Goal: Task Accomplishment & Management: Complete application form

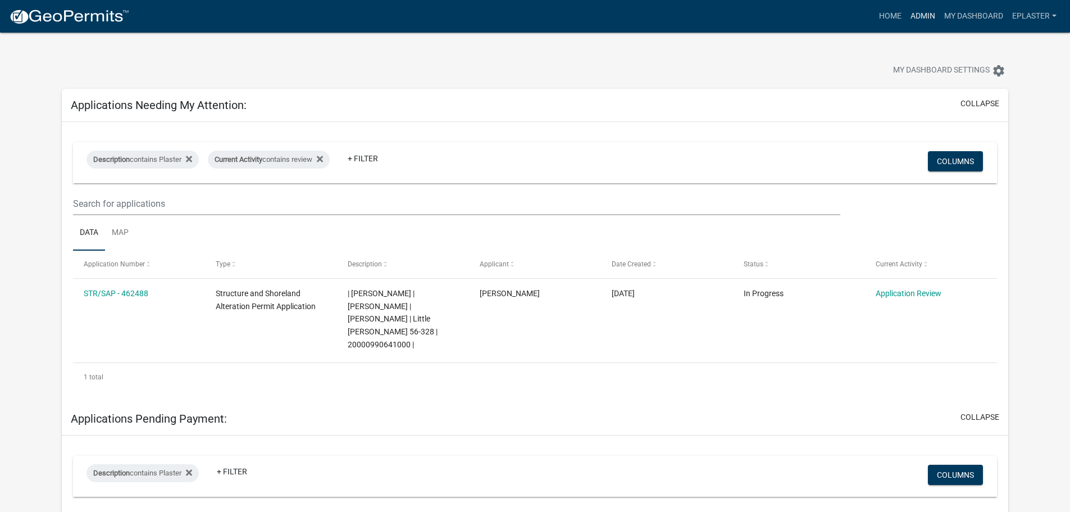
click at [922, 12] on link "Admin" at bounding box center [923, 16] width 34 height 21
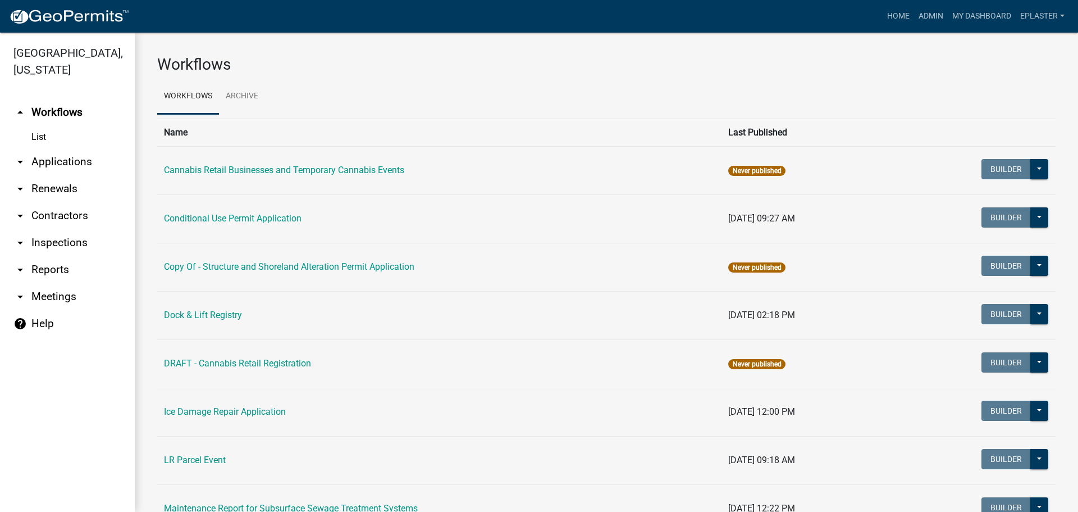
click at [54, 166] on link "arrow_drop_down Applications" at bounding box center [67, 161] width 135 height 27
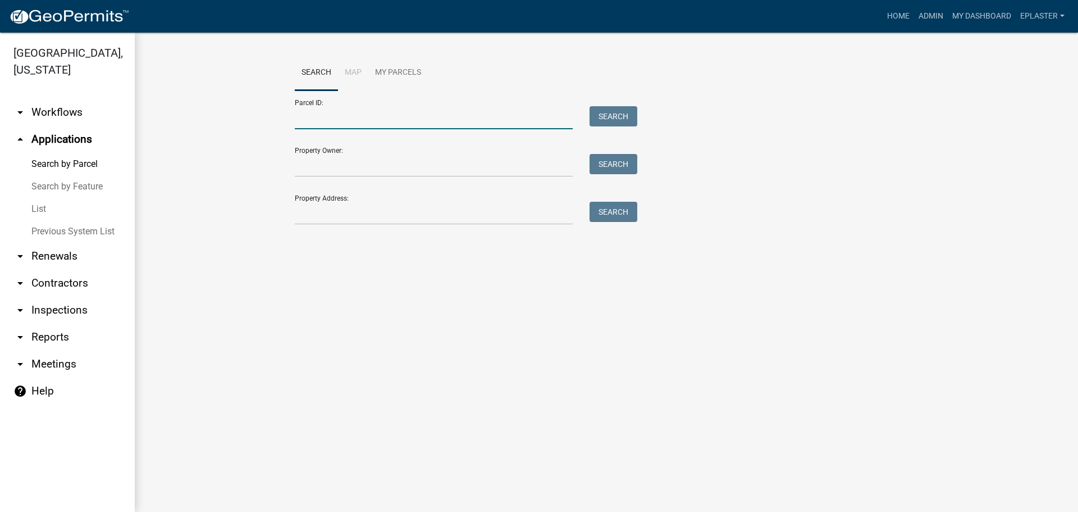
click at [349, 115] on input "Parcel ID:" at bounding box center [434, 117] width 278 height 23
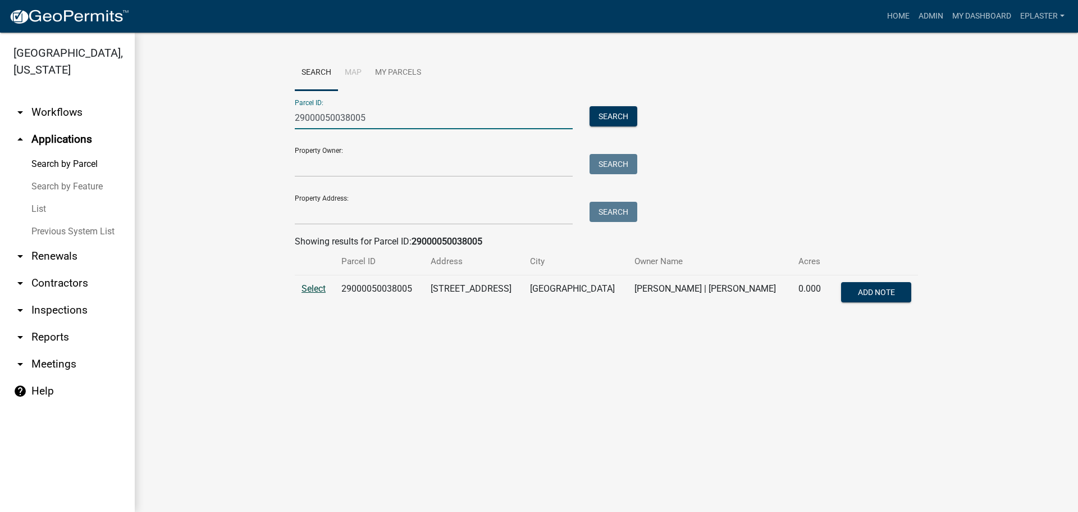
type input "29000050038005"
click at [307, 285] on span "Select" at bounding box center [314, 288] width 24 height 11
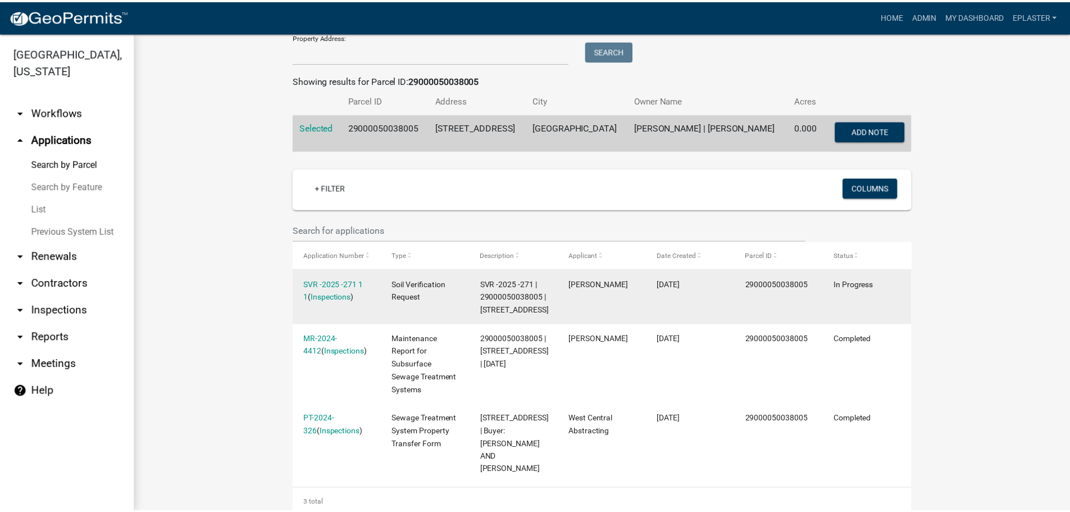
scroll to position [168, 0]
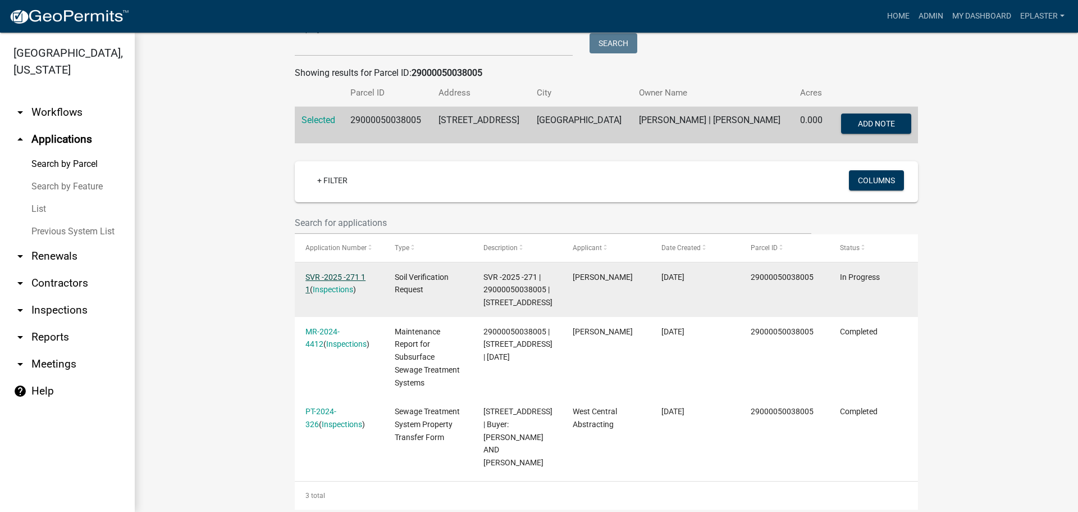
click at [361, 279] on link "SVR -2025 -271 1 1" at bounding box center [336, 283] width 60 height 22
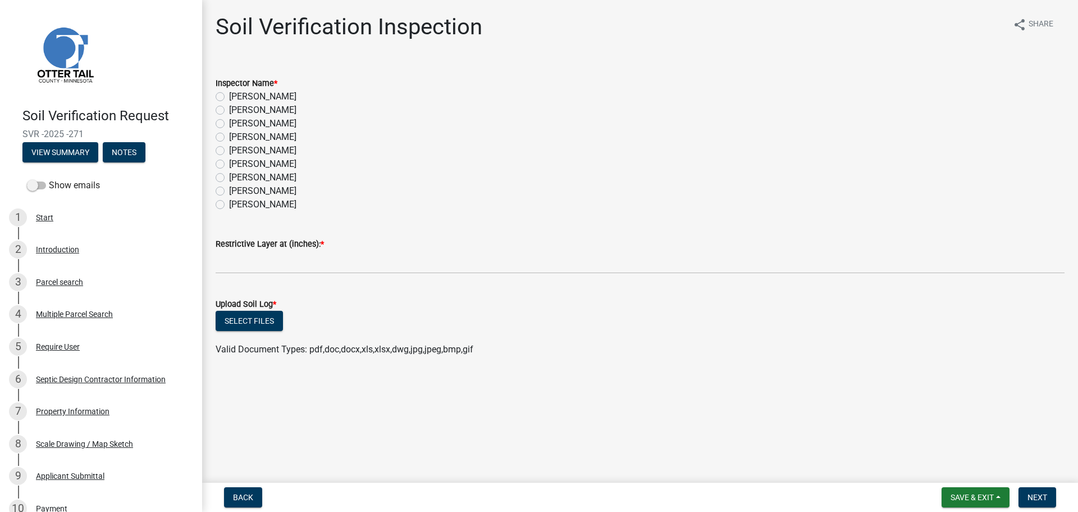
click at [229, 164] on label "[PERSON_NAME]" at bounding box center [262, 163] width 67 height 13
click at [229, 164] on input "[PERSON_NAME]" at bounding box center [232, 160] width 7 height 7
radio input "true"
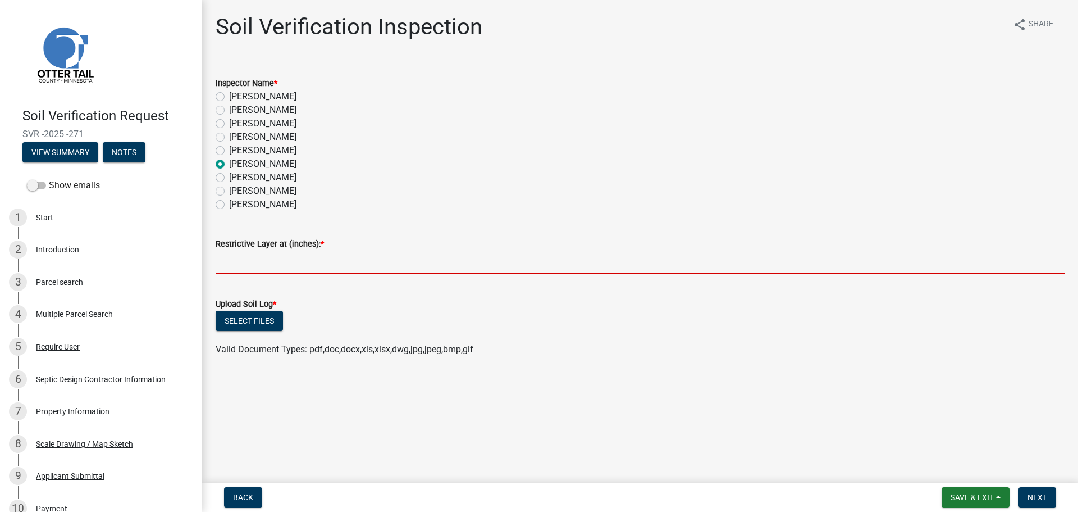
click at [242, 262] on input "text" at bounding box center [640, 261] width 849 height 23
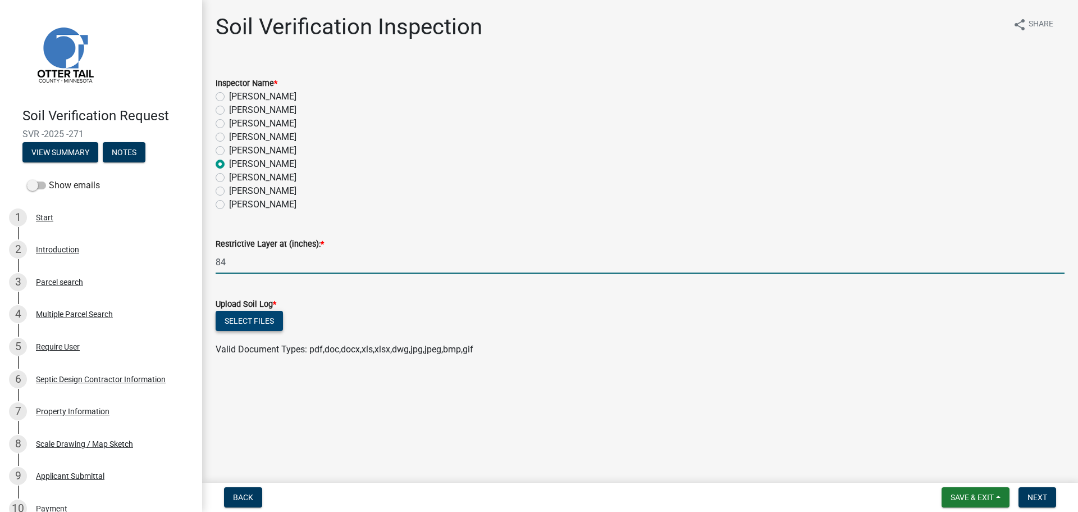
type input "84"
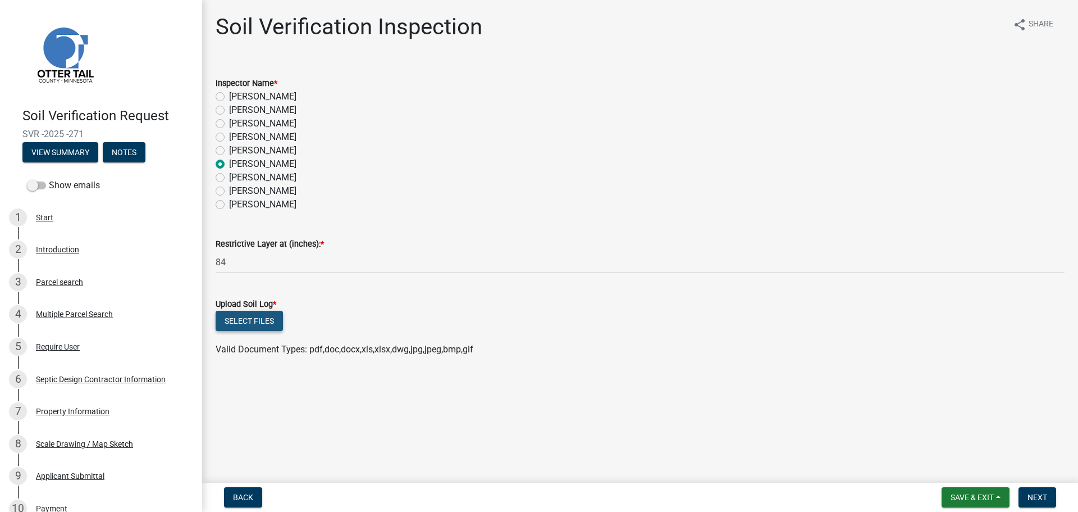
click at [252, 315] on button "Select files" at bounding box center [249, 321] width 67 height 20
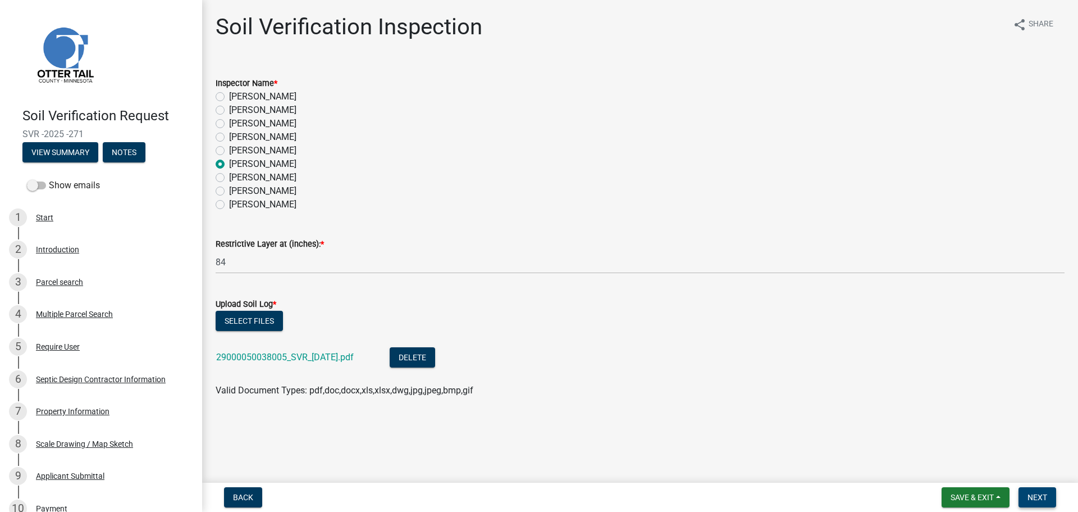
click at [1045, 494] on span "Next" at bounding box center [1038, 497] width 20 height 9
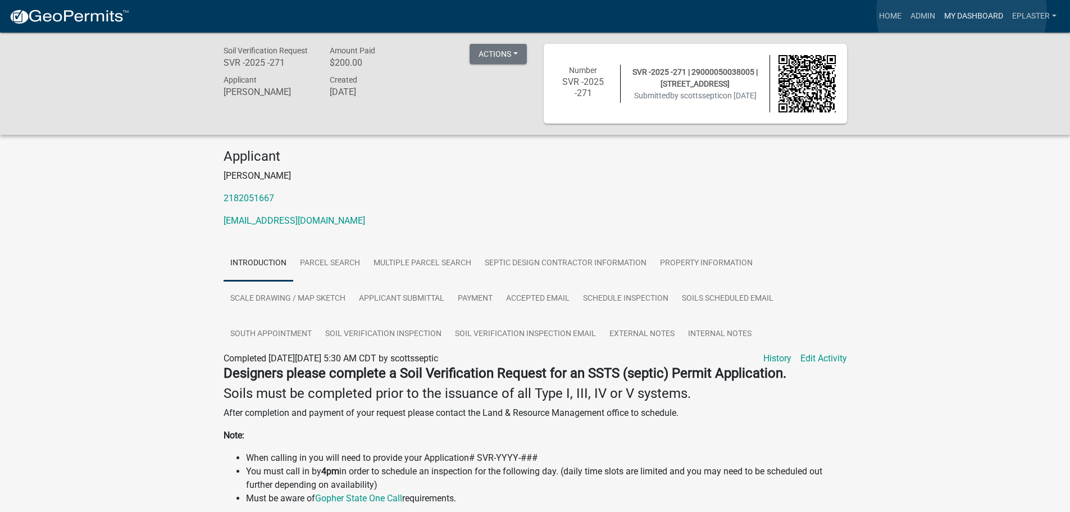
click at [961, 13] on link "My Dashboard" at bounding box center [974, 16] width 68 height 21
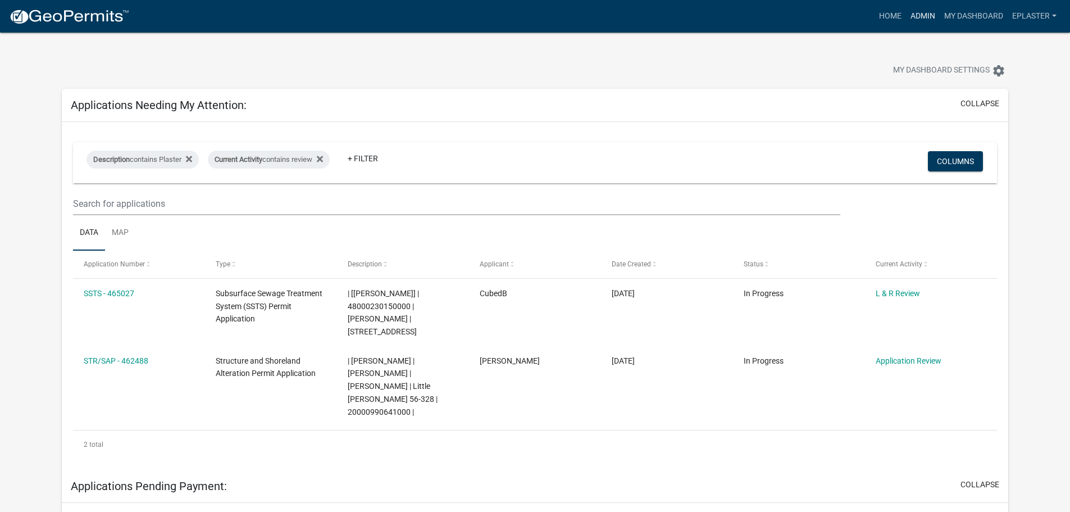
click at [919, 15] on link "Admin" at bounding box center [923, 16] width 34 height 21
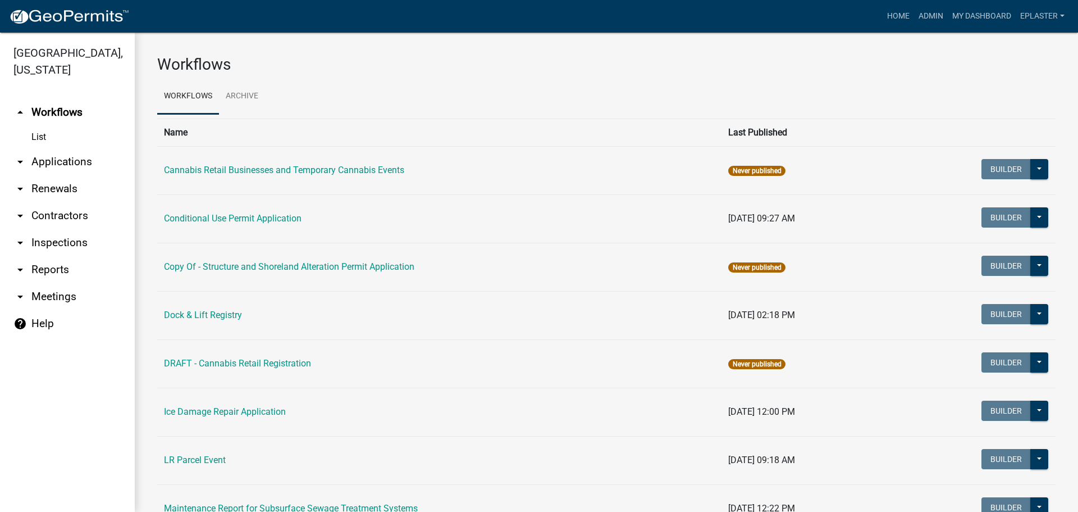
click at [83, 166] on link "arrow_drop_down Applications" at bounding box center [67, 161] width 135 height 27
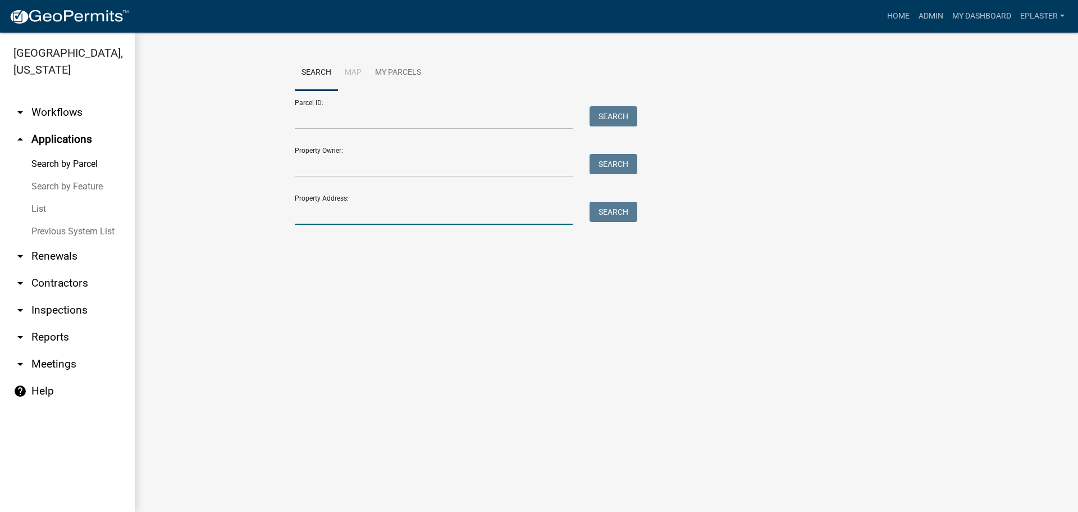
click at [350, 207] on input "Property Address:" at bounding box center [434, 213] width 278 height 23
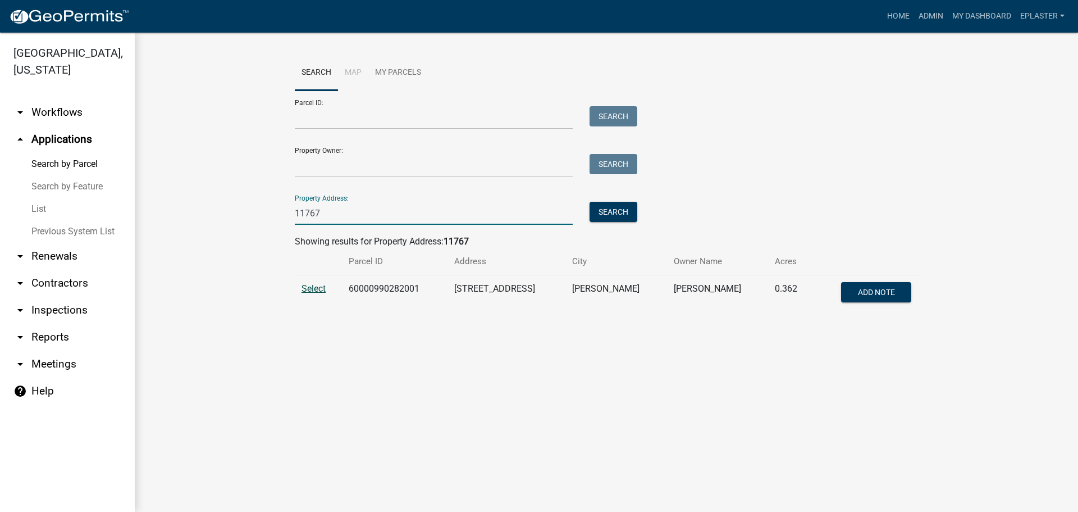
type input "11767"
click at [318, 288] on span "Select" at bounding box center [314, 288] width 24 height 11
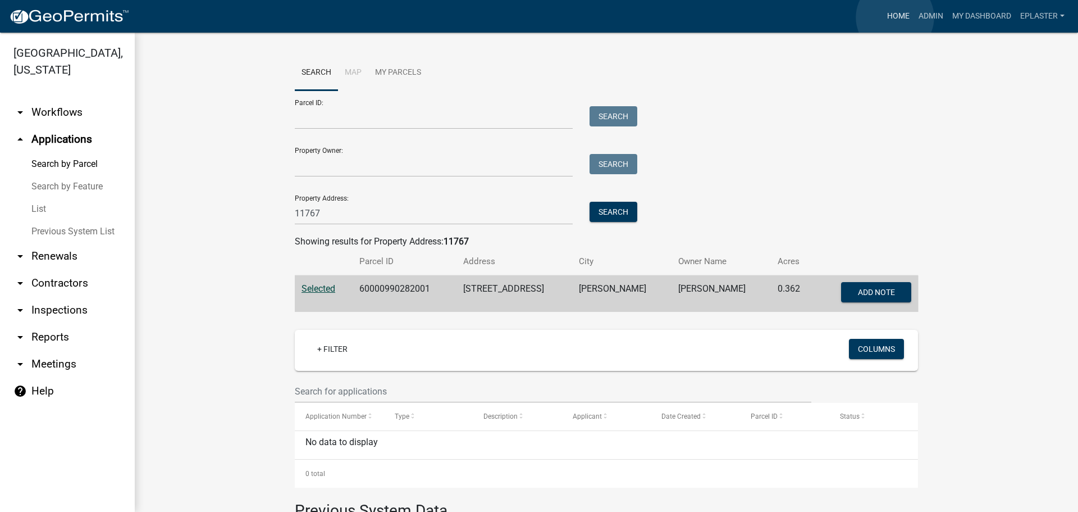
click at [895, 17] on link "Home" at bounding box center [898, 16] width 31 height 21
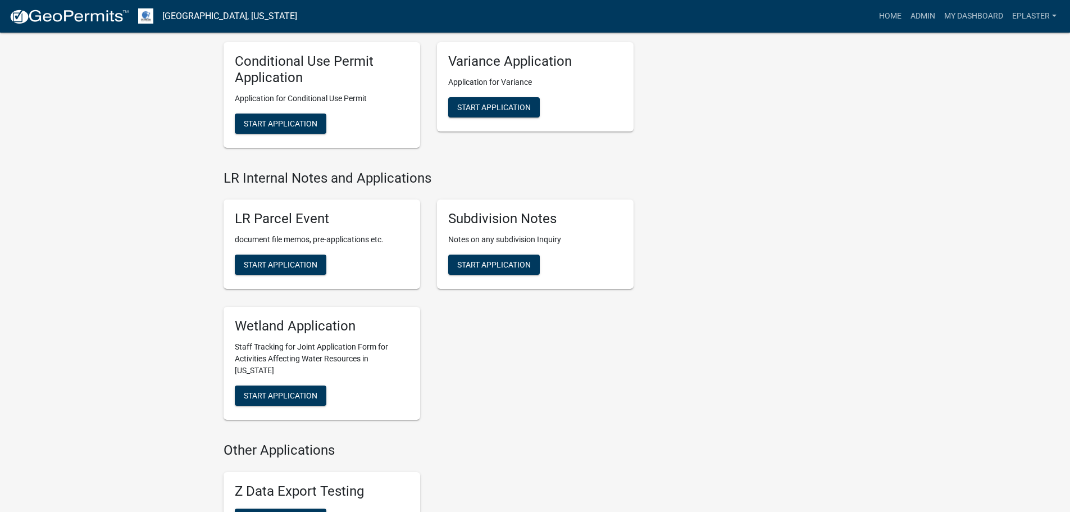
scroll to position [1334, 0]
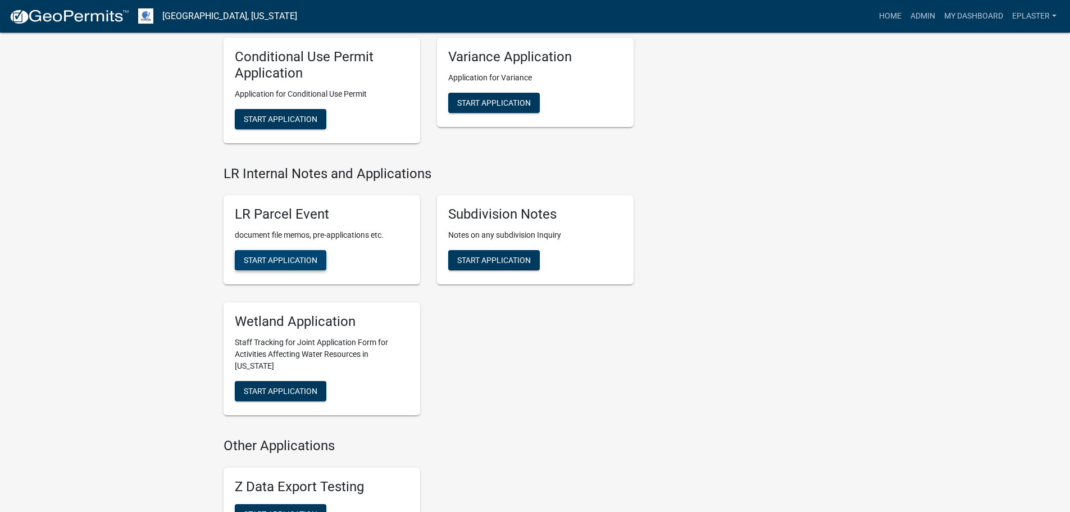
click at [294, 256] on span "Start Application" at bounding box center [281, 260] width 74 height 9
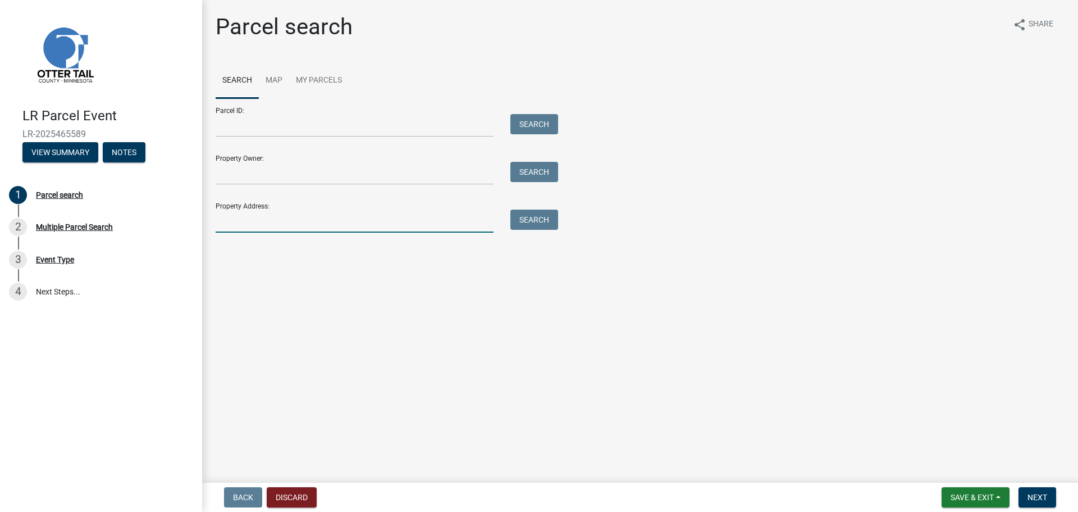
click at [308, 222] on input "Property Address:" at bounding box center [355, 220] width 278 height 23
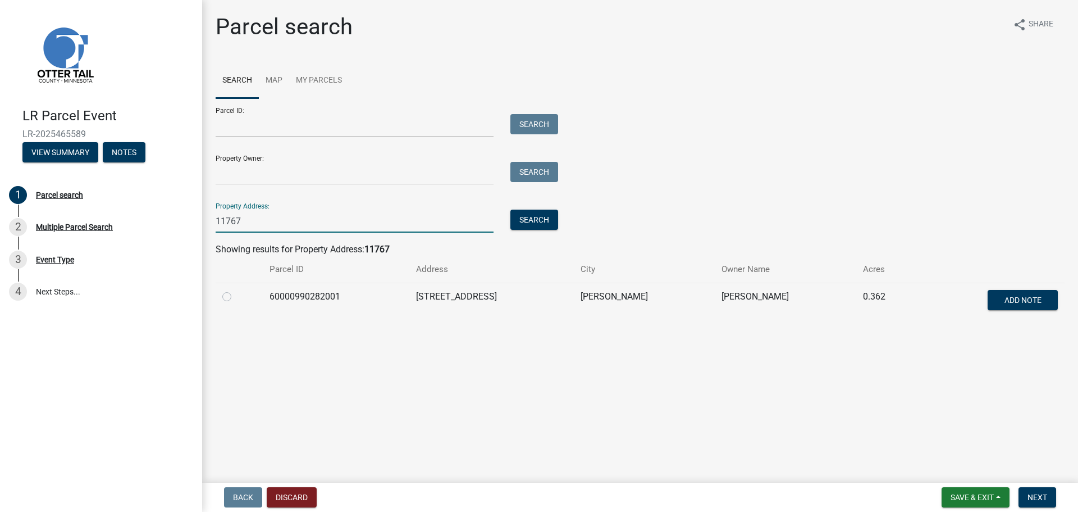
type input "11767"
click at [236, 290] on label at bounding box center [236, 290] width 0 height 0
click at [236, 297] on input "radio" at bounding box center [239, 293] width 7 height 7
radio input "true"
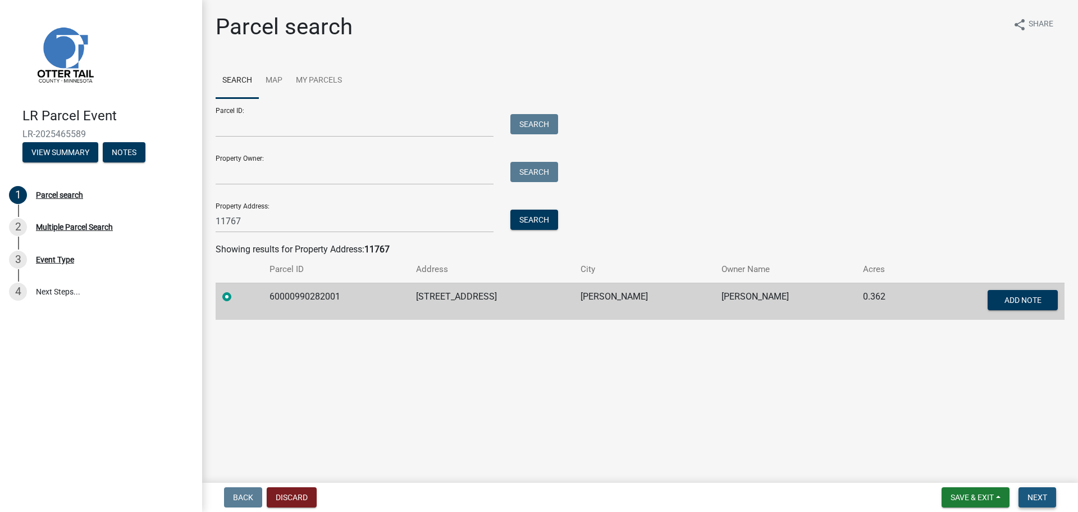
click at [1036, 498] on span "Next" at bounding box center [1038, 497] width 20 height 9
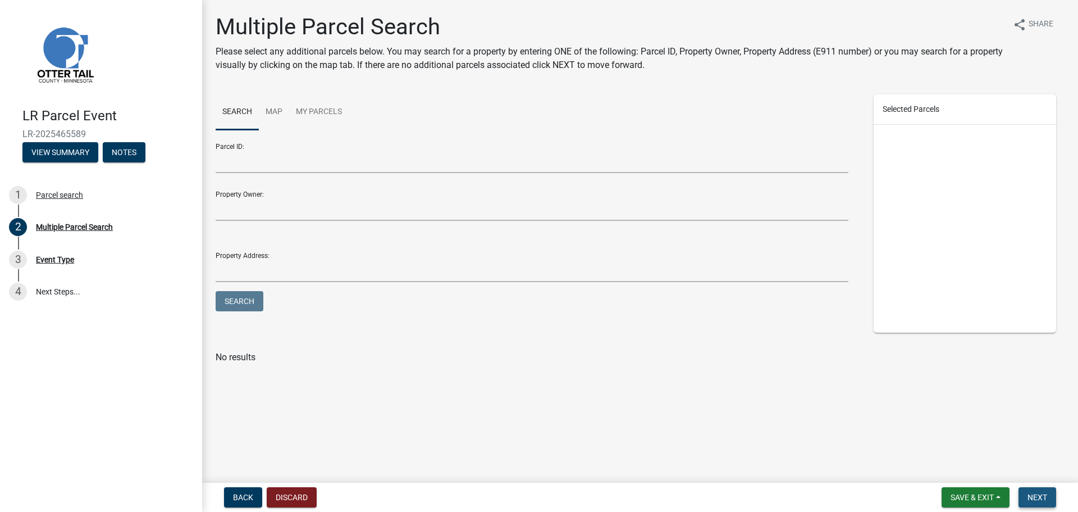
click at [1042, 499] on span "Next" at bounding box center [1038, 497] width 20 height 9
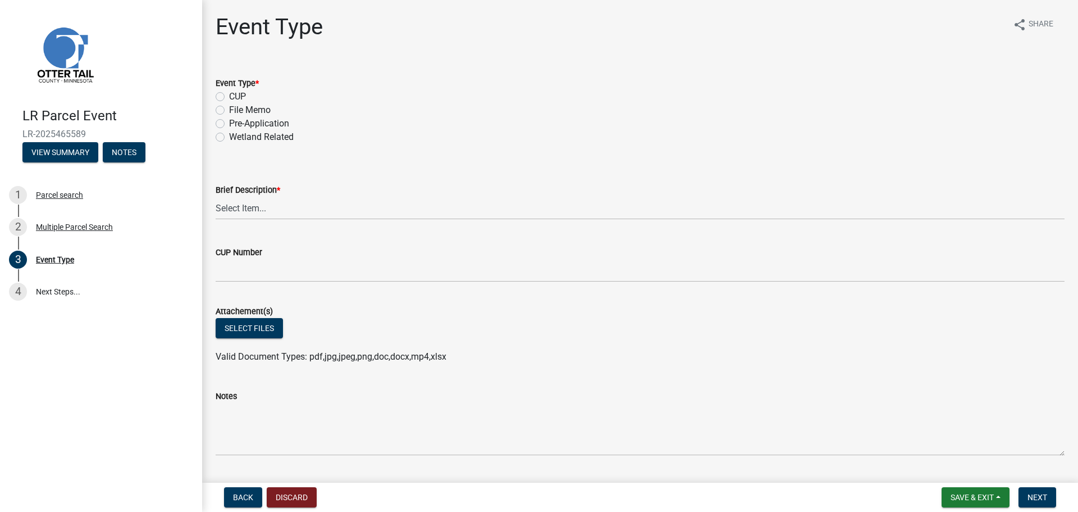
click at [229, 121] on label "Pre-Application" at bounding box center [259, 123] width 60 height 13
click at [229, 121] on input "Pre-Application" at bounding box center [232, 120] width 7 height 7
radio input "true"
click at [256, 206] on select "Select Item... Bluff Determination Building or Site line Complaint Corresponden…" at bounding box center [640, 208] width 849 height 23
click at [216, 197] on select "Select Item... Bluff Determination Building or Site line Complaint Corresponden…" at bounding box center [640, 208] width 849 height 23
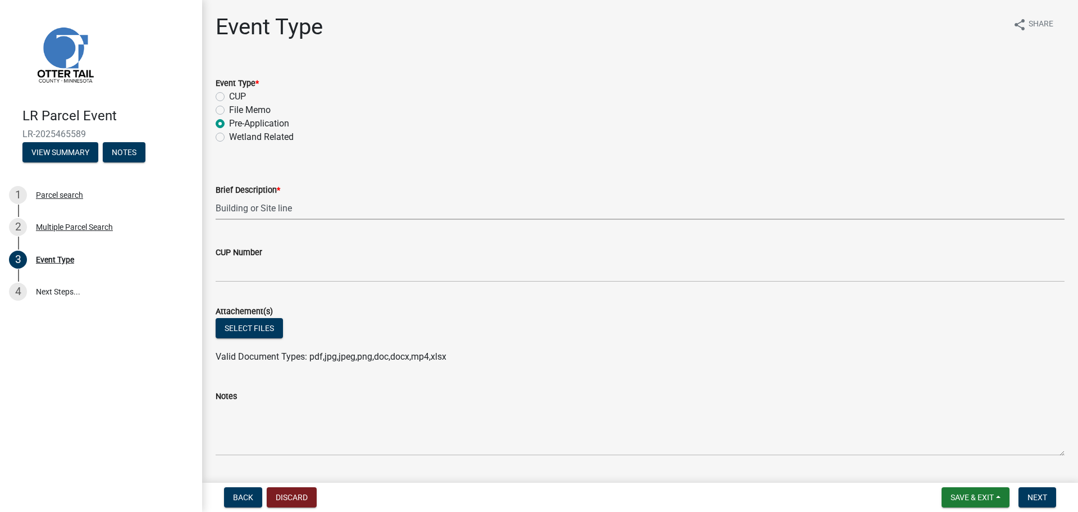
select select "22aab769-ec83-45c6-bade-b9c1dc1c15d0"
click at [266, 331] on button "Select files" at bounding box center [249, 328] width 67 height 20
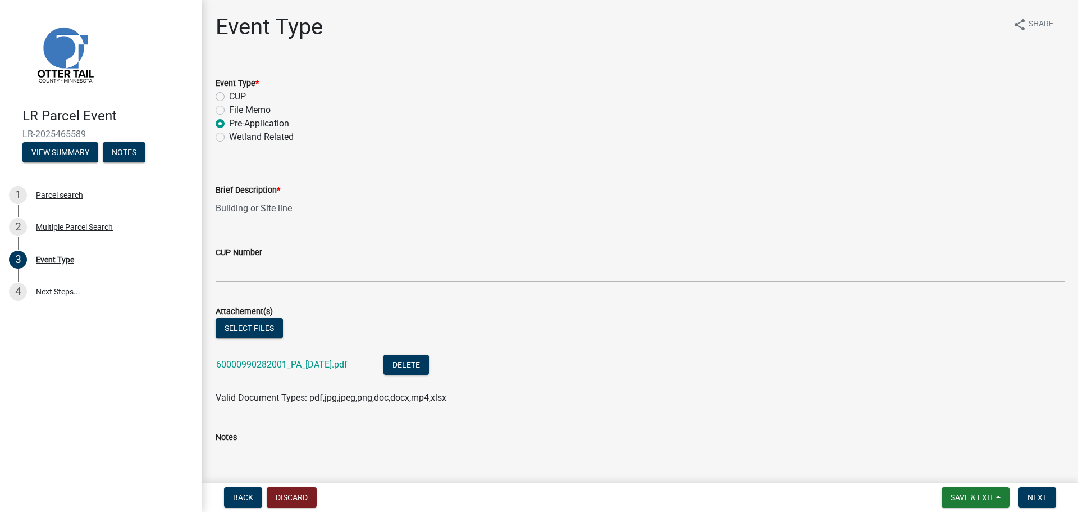
click at [244, 317] on div "Attachement(s)" at bounding box center [640, 310] width 849 height 13
click at [241, 329] on button "Select files" at bounding box center [249, 328] width 67 height 20
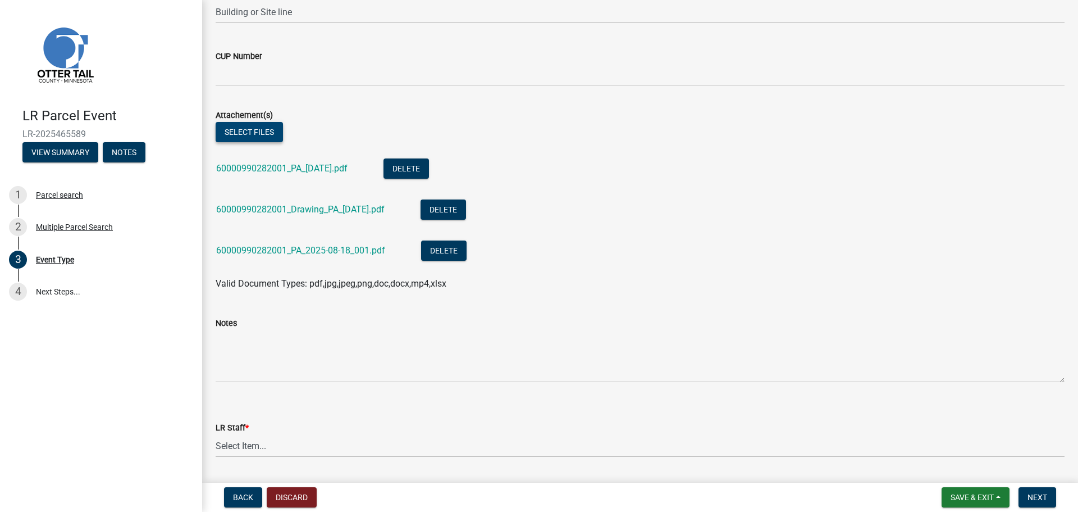
scroll to position [253, 0]
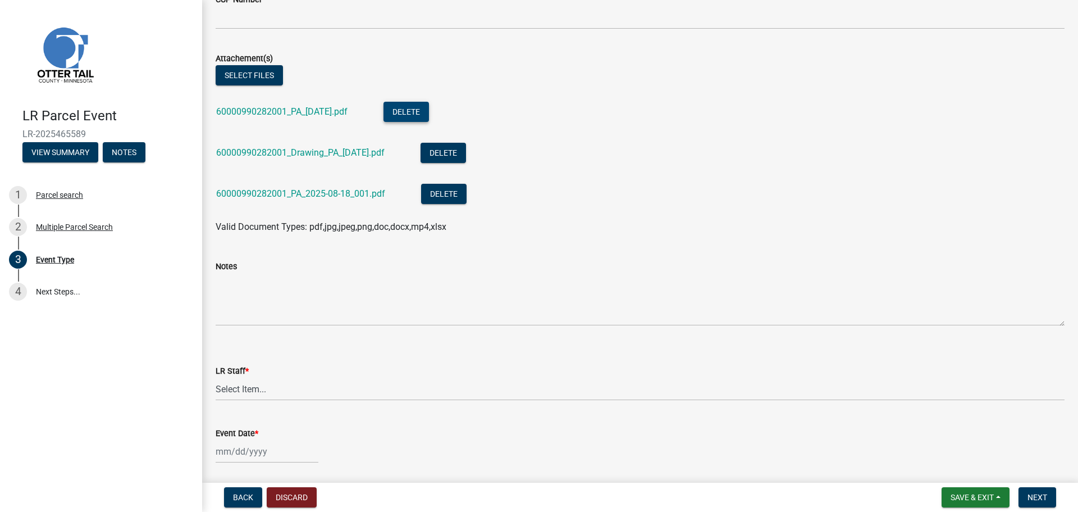
click at [420, 106] on button "Delete" at bounding box center [406, 112] width 45 height 20
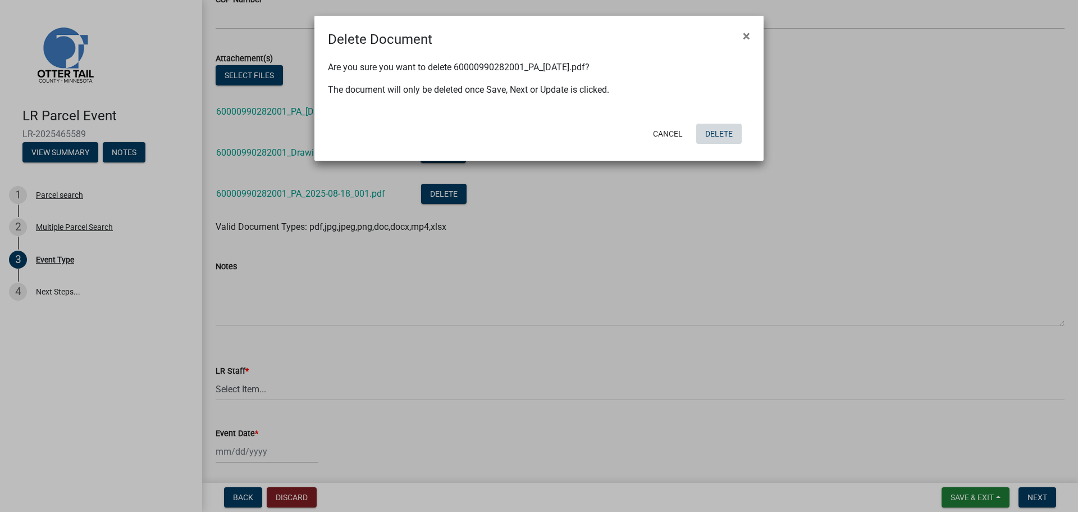
click at [724, 134] on button "Delete" at bounding box center [718, 134] width 45 height 20
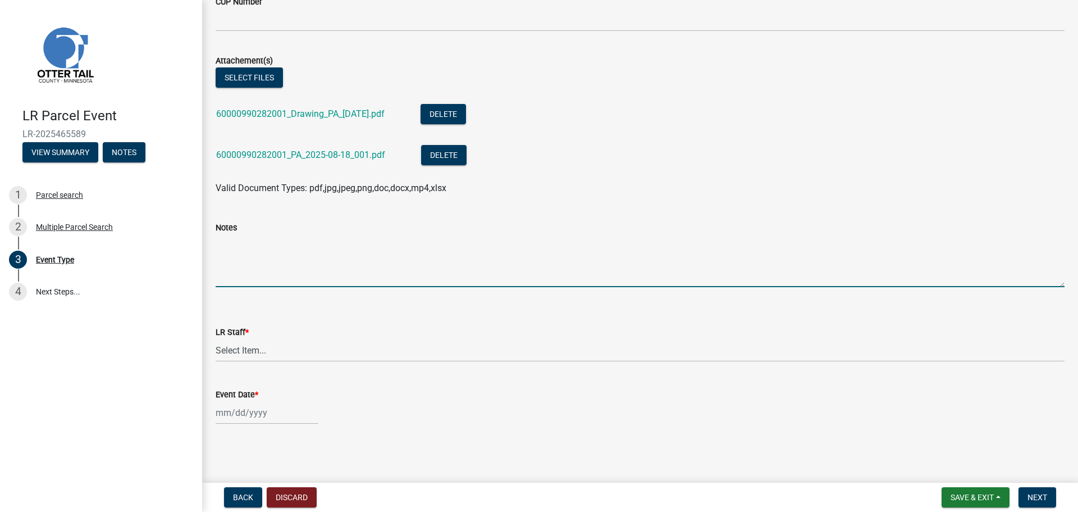
click at [378, 247] on textarea "Notes" at bounding box center [640, 260] width 849 height 53
click at [421, 240] on textarea "Discussed proposed build in relation to building line. Proposed area will be be…" at bounding box center [640, 260] width 849 height 53
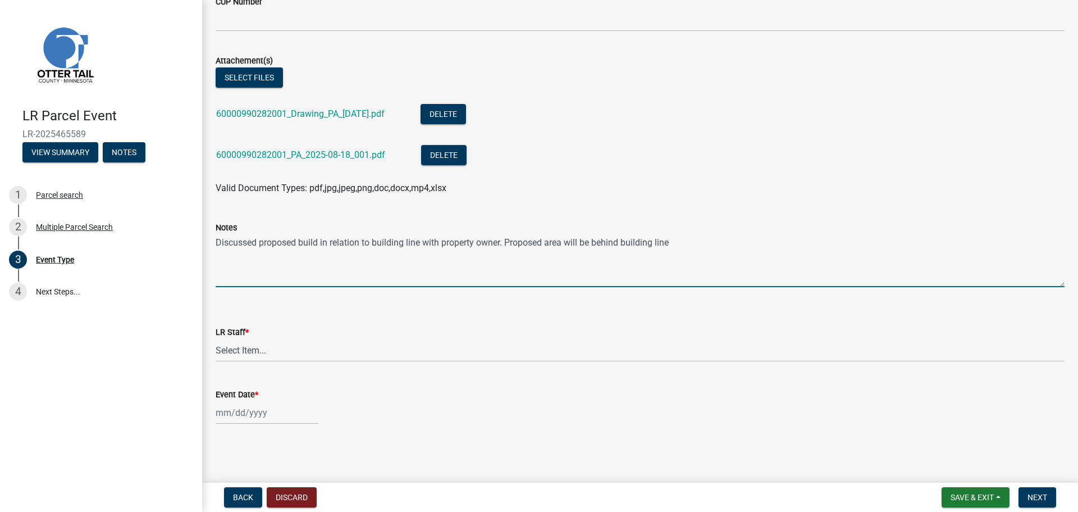
click at [699, 247] on textarea "Discussed proposed build in relation to building line with property owner. Prop…" at bounding box center [640, 260] width 849 height 53
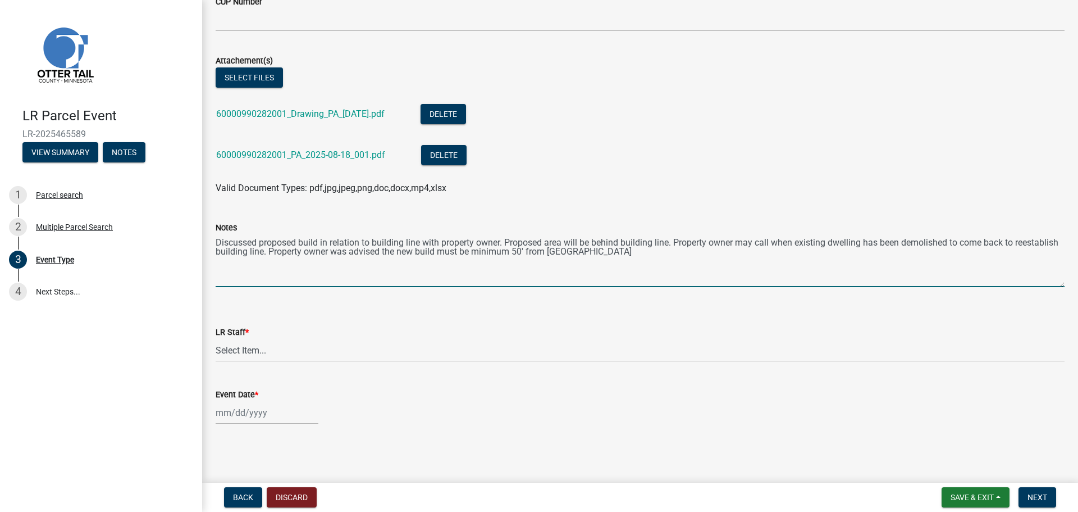
type textarea "Discussed proposed build in relation to building line with property owner. Prop…"
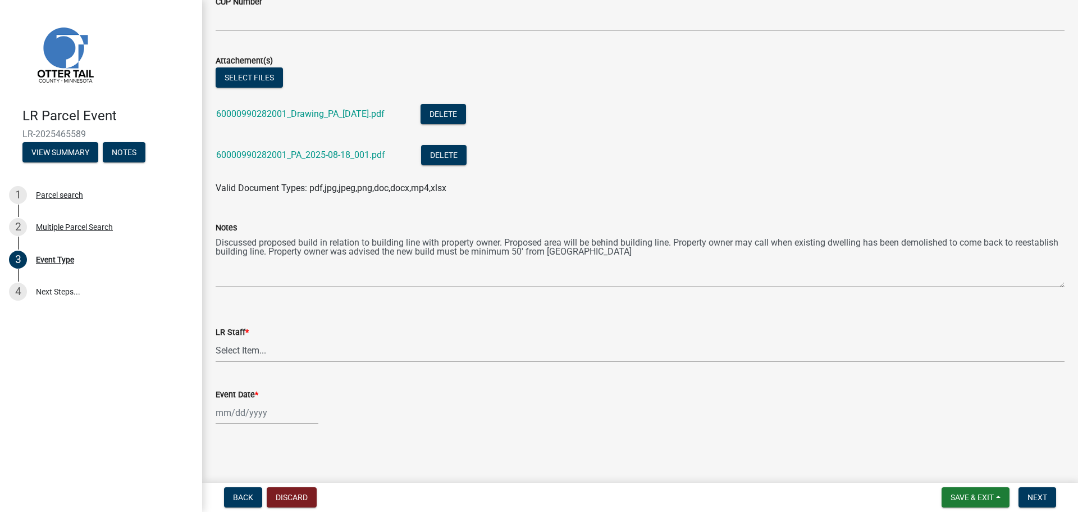
click at [258, 351] on select "Select Item... [PERSON_NAME] [PERSON_NAME] [PERSON_NAME] [PERSON_NAME] [PERSON_…" at bounding box center [640, 350] width 849 height 23
click at [216, 339] on select "Select Item... [PERSON_NAME] [PERSON_NAME] [PERSON_NAME] [PERSON_NAME] [PERSON_…" at bounding box center [640, 350] width 849 height 23
select select "ab2e7446-72a0-49c6-a36a-5181bad2fe68"
click at [218, 415] on div at bounding box center [267, 412] width 103 height 23
select select "8"
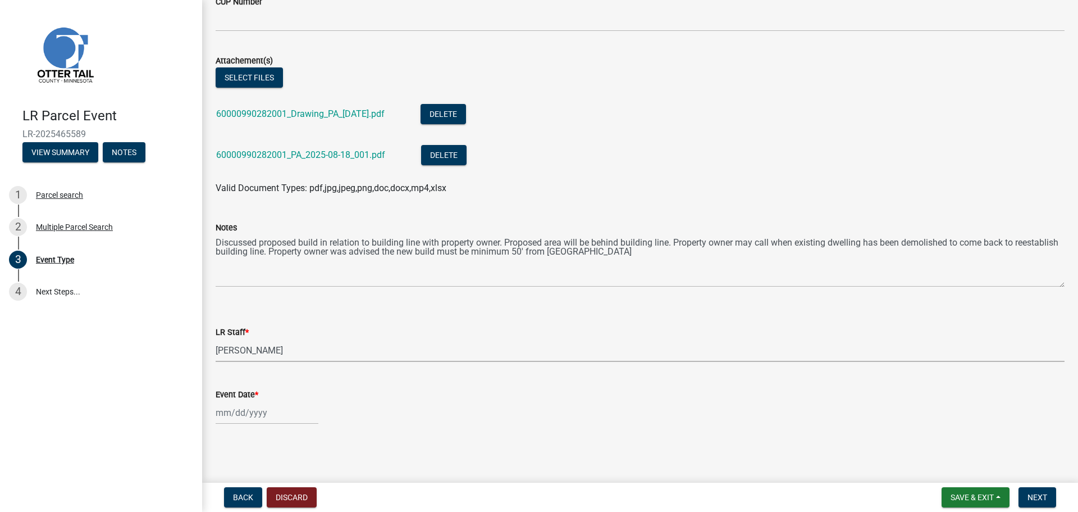
select select "2025"
click at [228, 350] on div "18" at bounding box center [227, 353] width 18 height 18
type input "[DATE]"
click at [1041, 499] on span "Next" at bounding box center [1038, 497] width 20 height 9
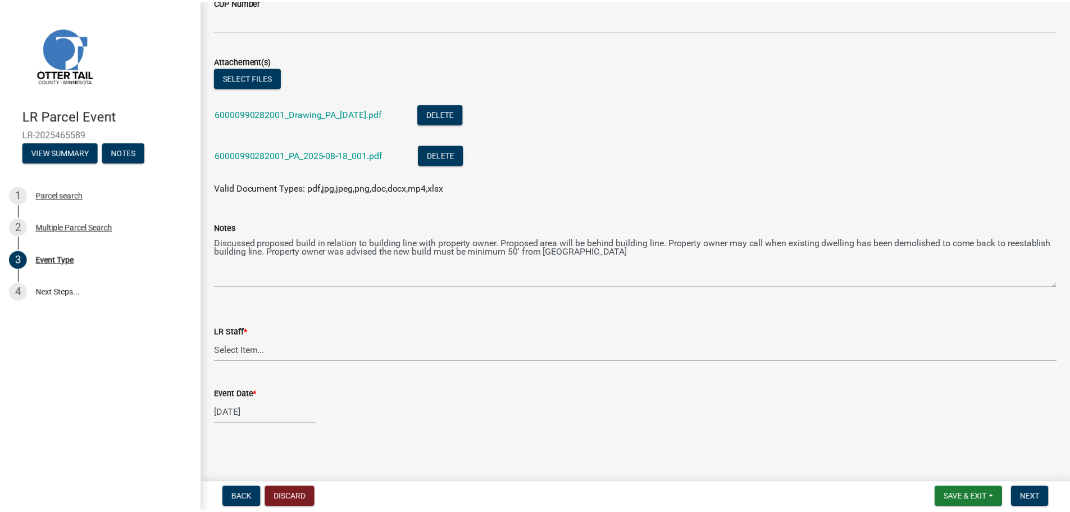
scroll to position [0, 0]
